Goal: Task Accomplishment & Management: Use online tool/utility

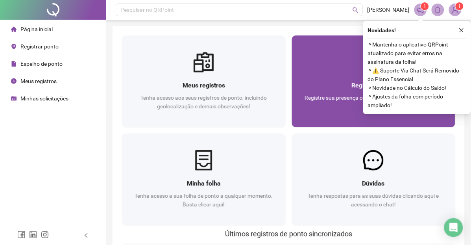
click at [292, 63] on div at bounding box center [374, 62] width 164 height 20
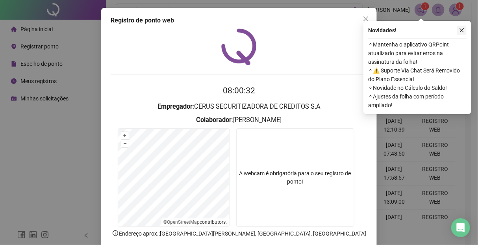
click at [459, 29] on icon "close" at bounding box center [462, 31] width 6 height 6
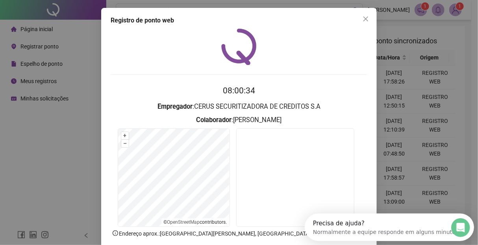
scroll to position [45, 0]
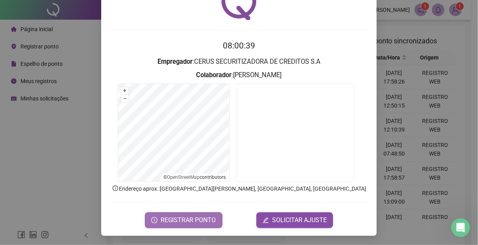
click at [186, 215] on span "REGISTRAR PONTO" at bounding box center [189, 219] width 56 height 9
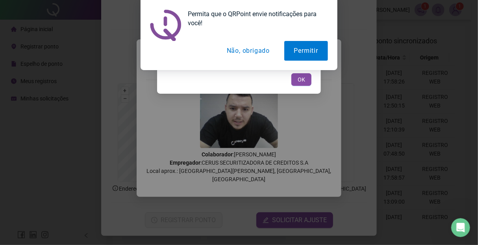
click at [300, 72] on div "Tudo certo! Registro de ponto web efetuado com sucesso. OK" at bounding box center [239, 66] width 145 height 39
click at [300, 84] on button "OK" at bounding box center [301, 79] width 20 height 13
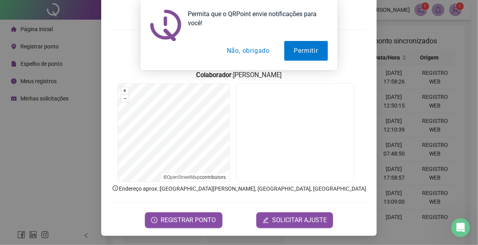
click at [252, 52] on button "Não, obrigado" at bounding box center [248, 51] width 63 height 20
